Goal: Complete application form

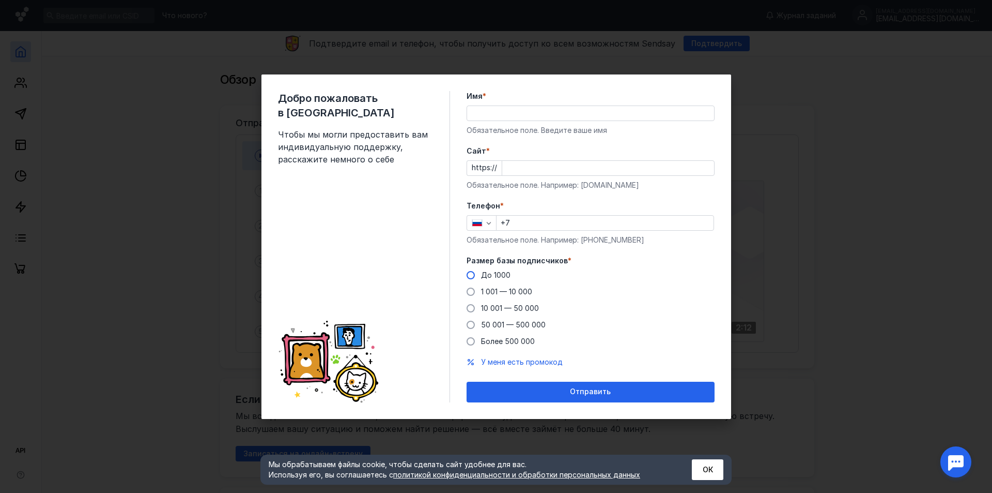
click at [497, 277] on span "До 1000" at bounding box center [495, 274] width 29 height 9
click at [0, 0] on input "До 1000" at bounding box center [0, 0] width 0 height 0
click at [495, 275] on span "До 1000" at bounding box center [495, 274] width 29 height 9
click at [0, 0] on input "До 1000" at bounding box center [0, 0] width 0 height 0
click at [517, 114] on input "Имя *" at bounding box center [590, 113] width 247 height 14
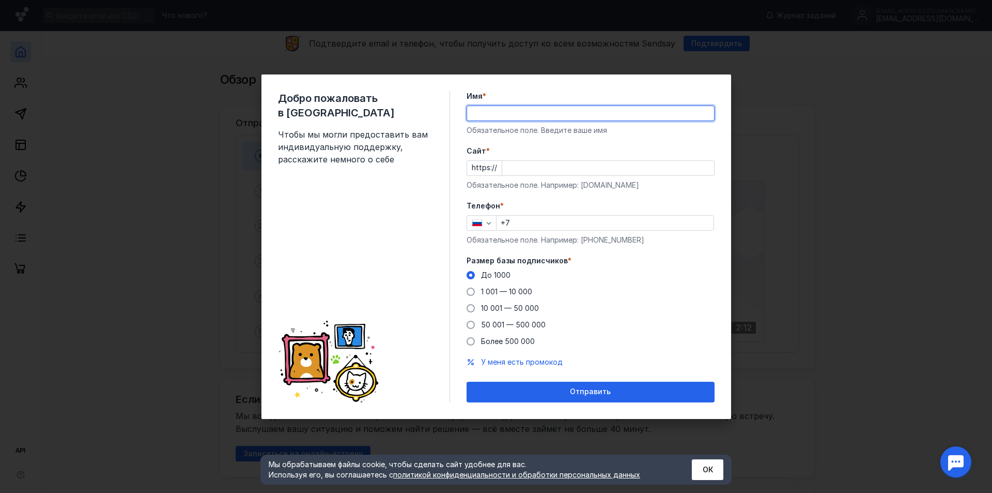
type input "в"
type input "Darkar"
click at [575, 166] on input "Cайт *" at bounding box center [608, 168] width 212 height 14
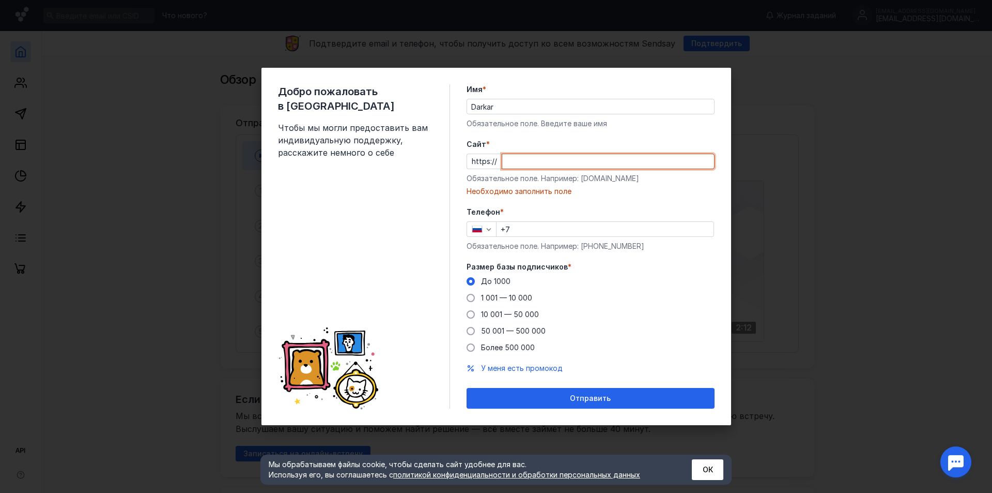
paste input "[DOMAIN_NAME][URL]"
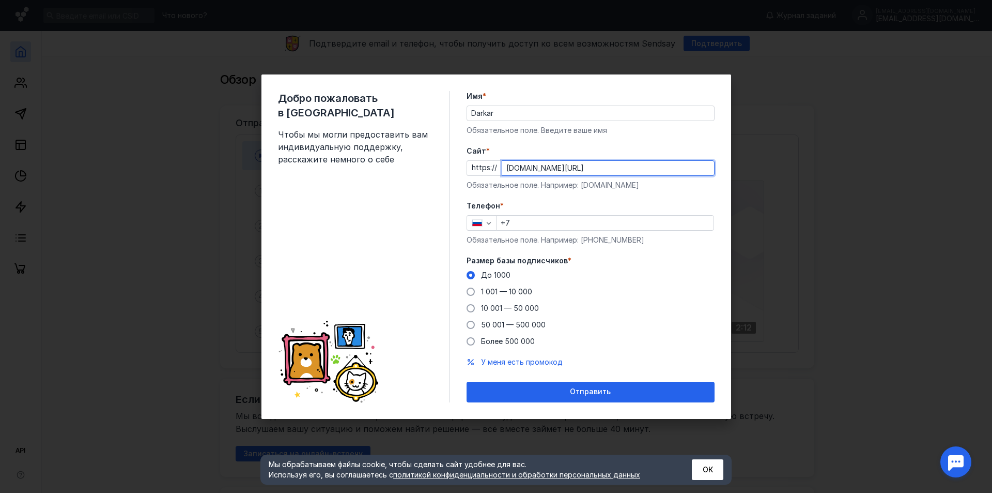
type input "[DOMAIN_NAME][URL]"
click at [544, 204] on label "Телефон *" at bounding box center [591, 206] width 248 height 10
click at [546, 217] on input "+7" at bounding box center [605, 223] width 217 height 14
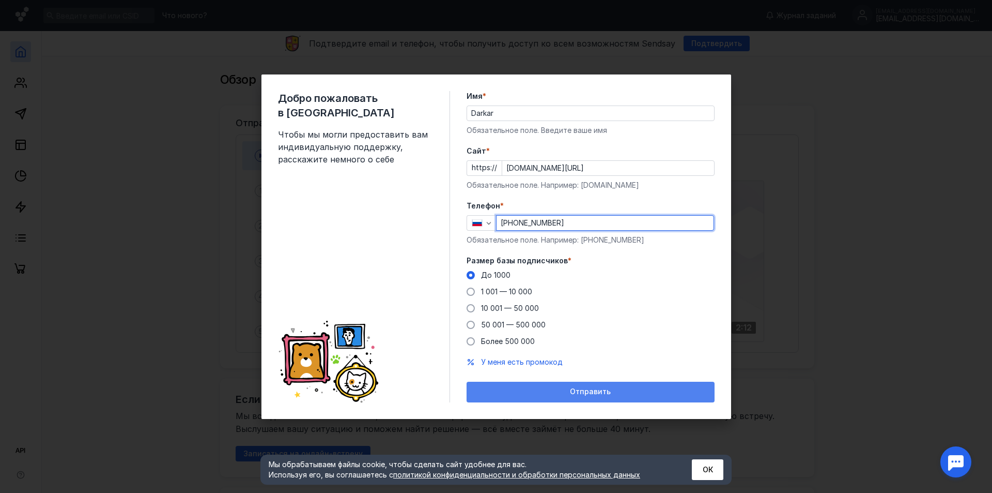
type input "[PHONE_NUMBER]"
click at [607, 394] on span "Отправить" at bounding box center [590, 391] width 41 height 9
